Goal: Information Seeking & Learning: Learn about a topic

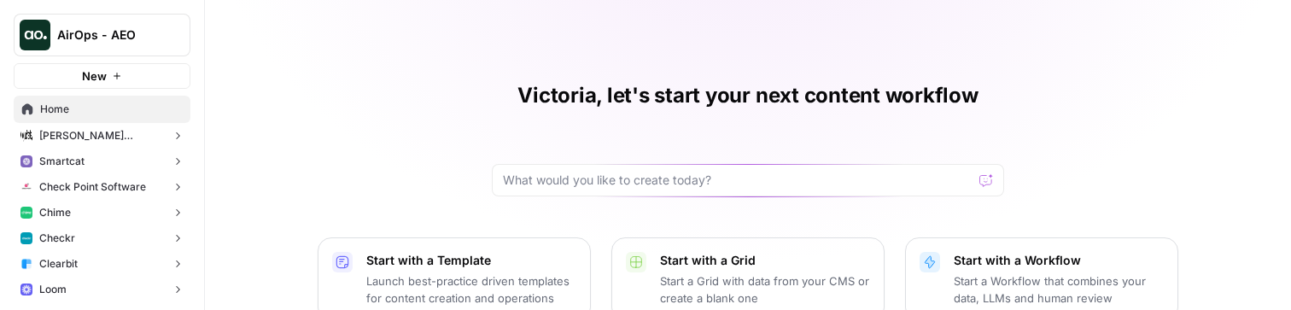
click at [102, 140] on span "[PERSON_NAME] [PERSON_NAME] at Work" at bounding box center [101, 135] width 125 height 15
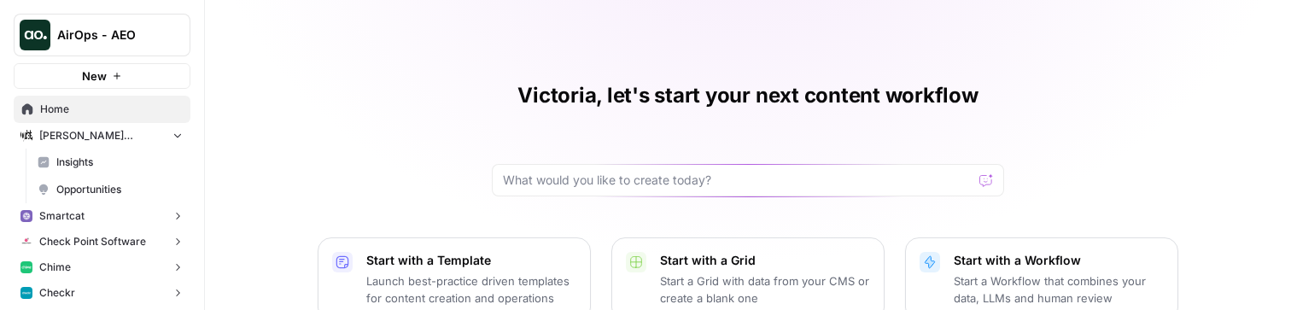
click at [129, 166] on span "Insights" at bounding box center [119, 162] width 126 height 15
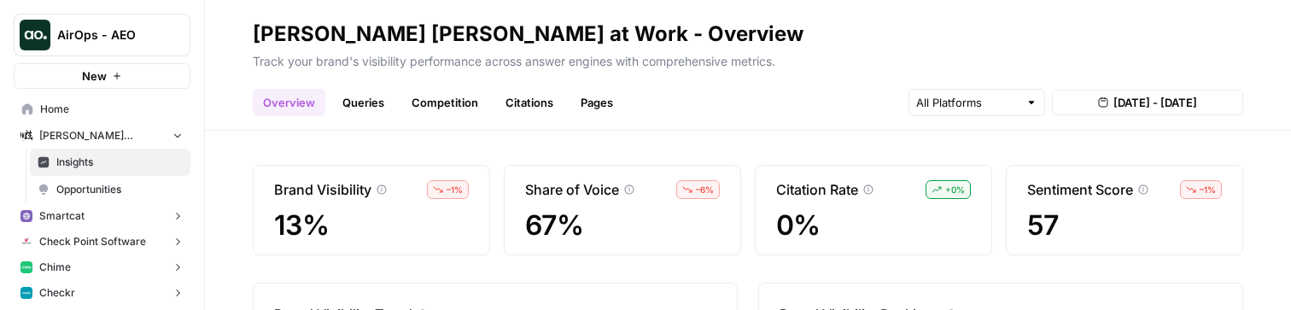
click at [510, 105] on link "Citations" at bounding box center [529, 102] width 68 height 27
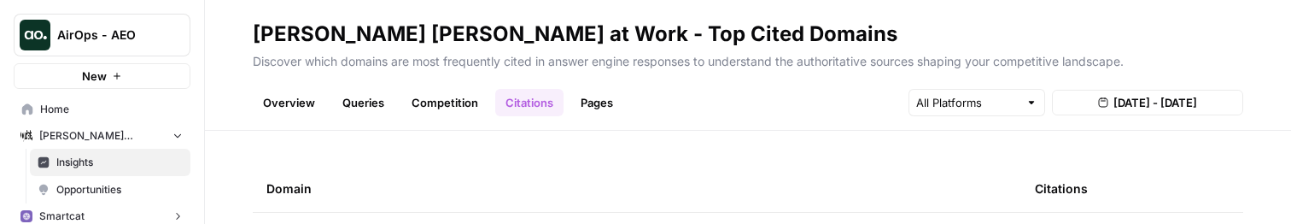
click at [524, 52] on p "Discover which domains are most frequently cited in answer engine responses to …" at bounding box center [748, 59] width 990 height 22
click at [481, 29] on div "[PERSON_NAME] [PERSON_NAME] at Work - Top Cited Domains" at bounding box center [575, 33] width 645 height 27
